Goal: Check status: Check status

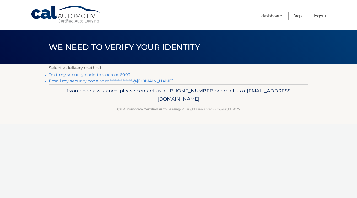
click at [85, 75] on link "Text my security code to xxx-xxx-6993" at bounding box center [90, 74] width 82 height 5
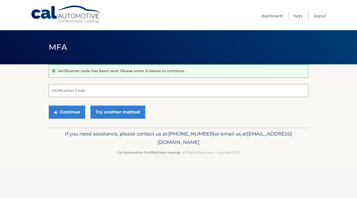
click at [82, 89] on input "Verification Code" at bounding box center [179, 90] width 260 height 13
type input "919882"
click at [65, 111] on button "Continue" at bounding box center [67, 112] width 36 height 13
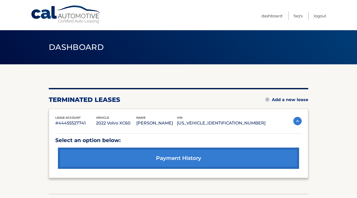
scroll to position [35, 0]
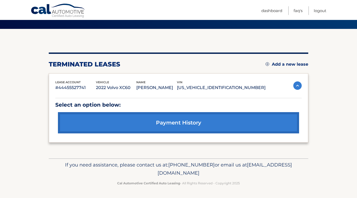
click at [178, 121] on link "payment history" at bounding box center [178, 122] width 241 height 21
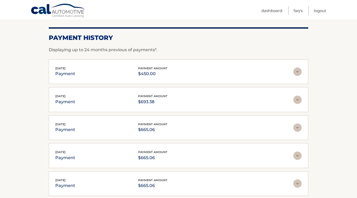
scroll to position [69, 0]
click at [300, 101] on img at bounding box center [298, 99] width 8 height 8
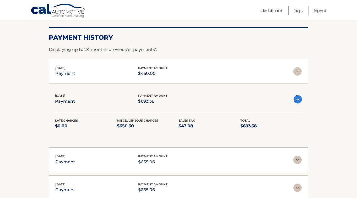
click at [295, 70] on img at bounding box center [298, 71] width 8 height 8
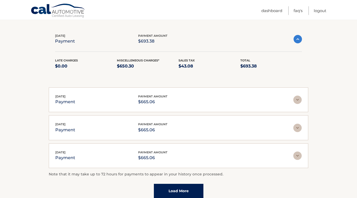
scroll to position [211, 0]
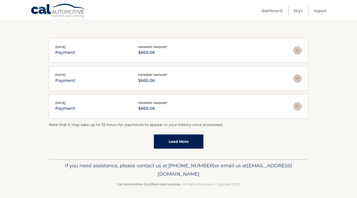
click at [298, 46] on img at bounding box center [298, 50] width 8 height 8
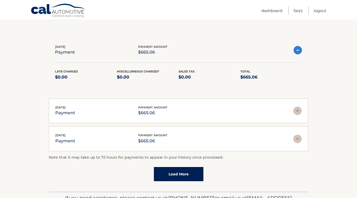
click at [298, 112] on img at bounding box center [298, 111] width 8 height 8
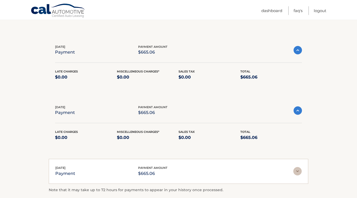
click at [298, 171] on img at bounding box center [298, 171] width 8 height 8
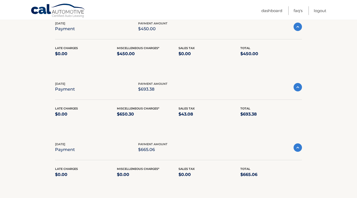
scroll to position [125, 0]
